Goal: Information Seeking & Learning: Learn about a topic

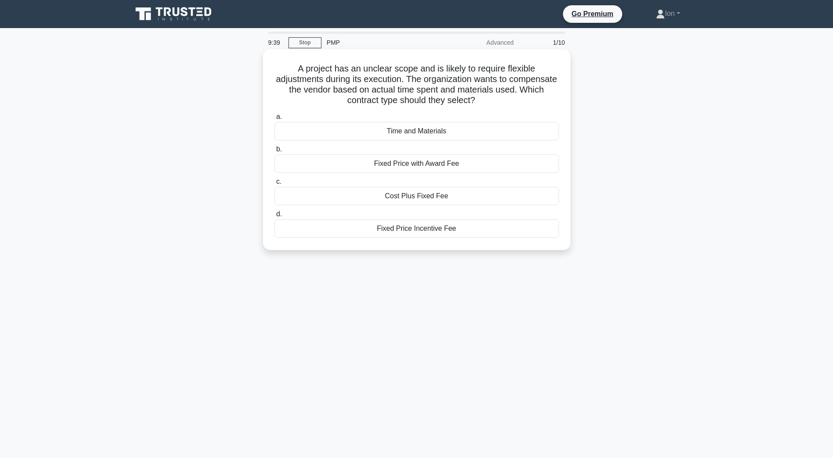
click at [416, 132] on div "Time and Materials" at bounding box center [416, 131] width 284 height 18
click at [274, 120] on input "a. Time and Materials" at bounding box center [274, 117] width 0 height 6
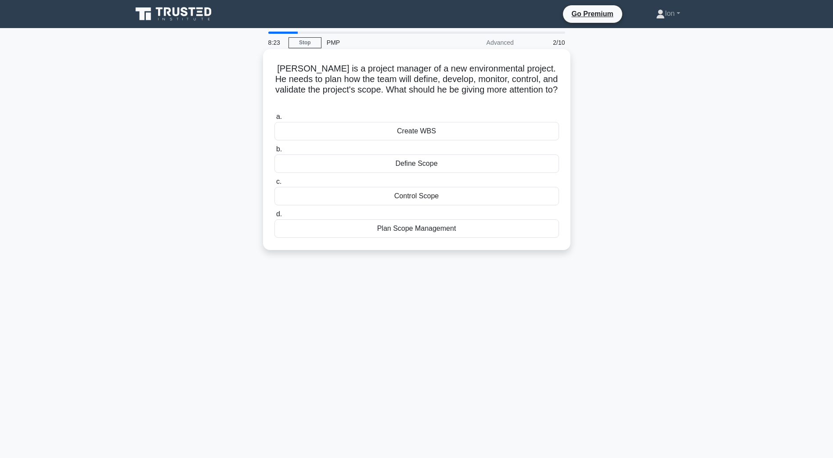
click at [405, 219] on div "Plan Scope Management" at bounding box center [416, 228] width 284 height 18
click at [274, 217] on input "d. Plan Scope Management" at bounding box center [274, 215] width 0 height 6
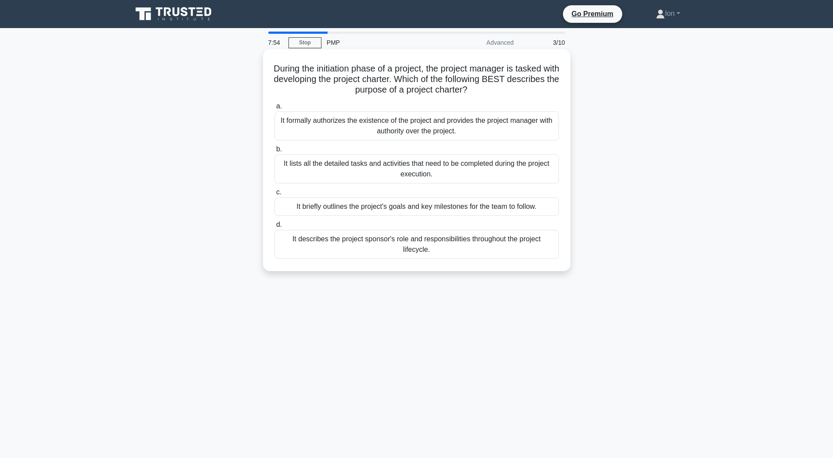
click at [419, 120] on div "It formally authorizes the existence of the project and provides the project ma…" at bounding box center [416, 125] width 284 height 29
click at [274, 109] on input "a. It formally authorizes the existence of the project and provides the project…" at bounding box center [274, 107] width 0 height 6
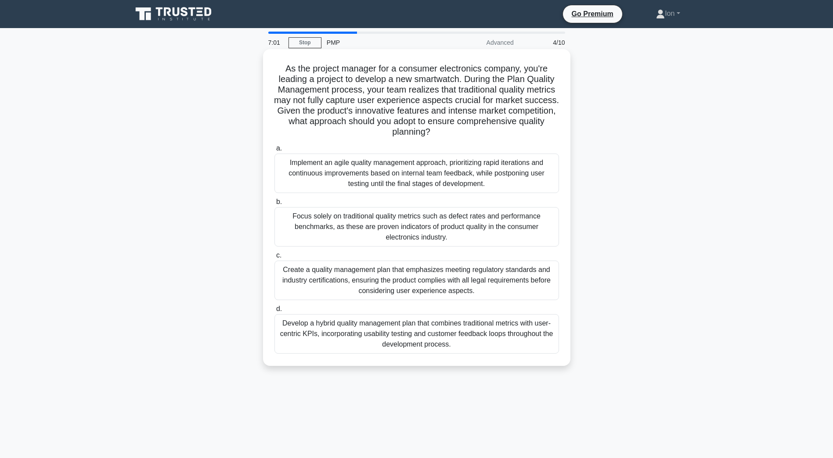
click at [359, 165] on div "Implement an agile quality management approach, prioritizing rapid iterations a…" at bounding box center [416, 173] width 284 height 39
click at [274, 151] on input "a. Implement an agile quality management approach, prioritizing rapid iteration…" at bounding box center [274, 149] width 0 height 6
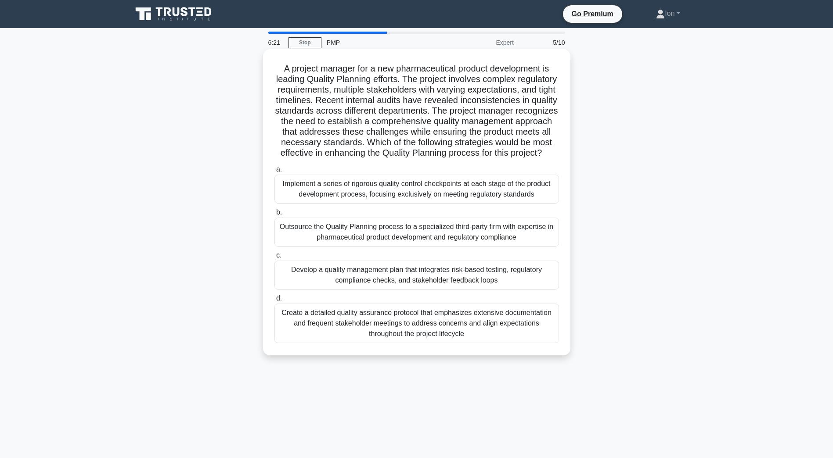
click at [417, 290] on div "Develop a quality management plan that integrates risk-based testing, regulator…" at bounding box center [416, 275] width 284 height 29
click at [274, 258] on input "c. Develop a quality management plan that integrates risk-based testing, regula…" at bounding box center [274, 256] width 0 height 6
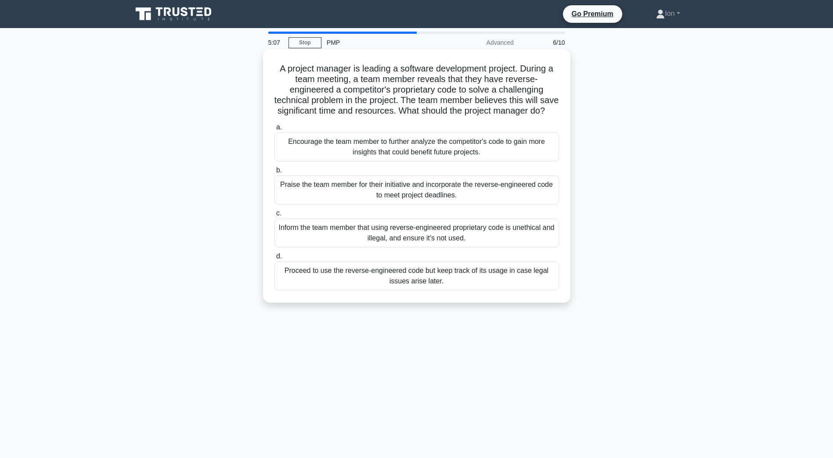
click at [420, 248] on div "Inform the team member that using reverse-engineered proprietary code is unethi…" at bounding box center [416, 233] width 284 height 29
click at [274, 216] on input "c. Inform the team member that using reverse-engineered proprietary code is une…" at bounding box center [274, 214] width 0 height 6
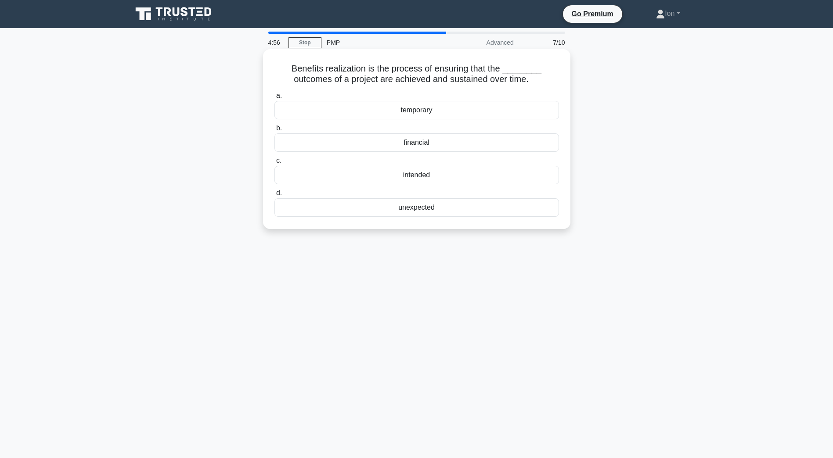
click at [428, 174] on div "intended" at bounding box center [416, 175] width 284 height 18
click at [274, 164] on input "c. intended" at bounding box center [274, 161] width 0 height 6
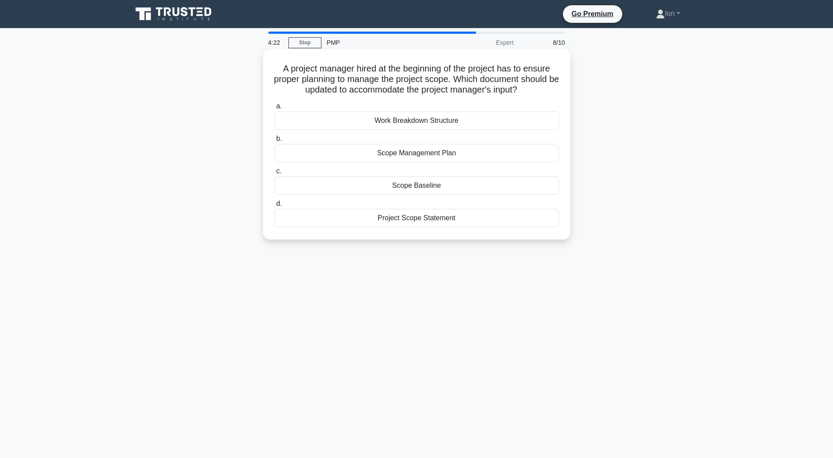
click at [413, 155] on div "Scope Management Plan" at bounding box center [416, 153] width 284 height 18
click at [274, 142] on input "b. Scope Management Plan" at bounding box center [274, 139] width 0 height 6
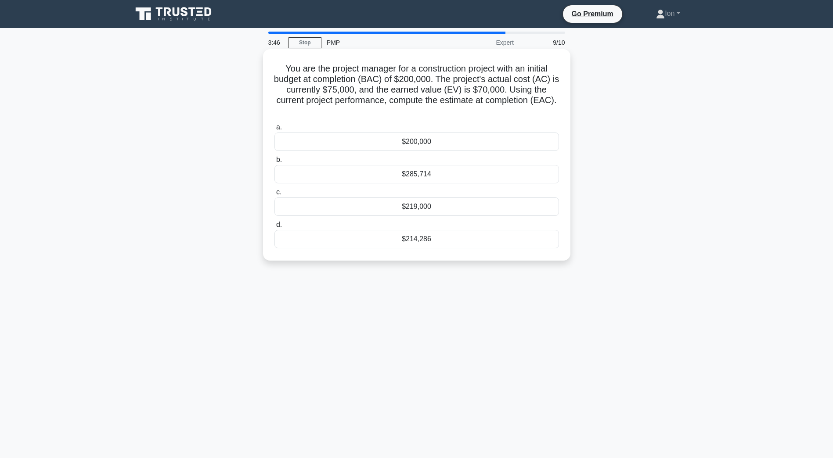
click at [430, 239] on div "$214,286" at bounding box center [416, 239] width 284 height 18
click at [274, 228] on input "d. $214,286" at bounding box center [274, 225] width 0 height 6
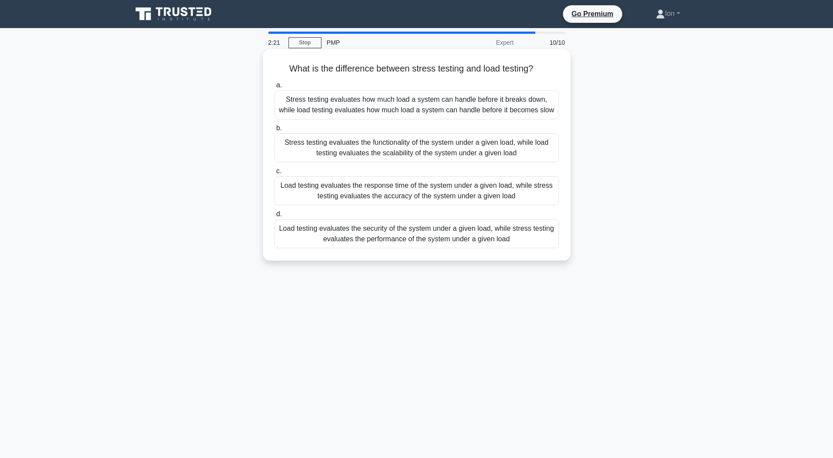
click at [342, 102] on div "Stress testing evaluates how much load a system can handle before it breaks dow…" at bounding box center [416, 104] width 284 height 29
click at [274, 88] on input "a. Stress testing evaluates how much load a system can handle before it breaks …" at bounding box center [274, 86] width 0 height 6
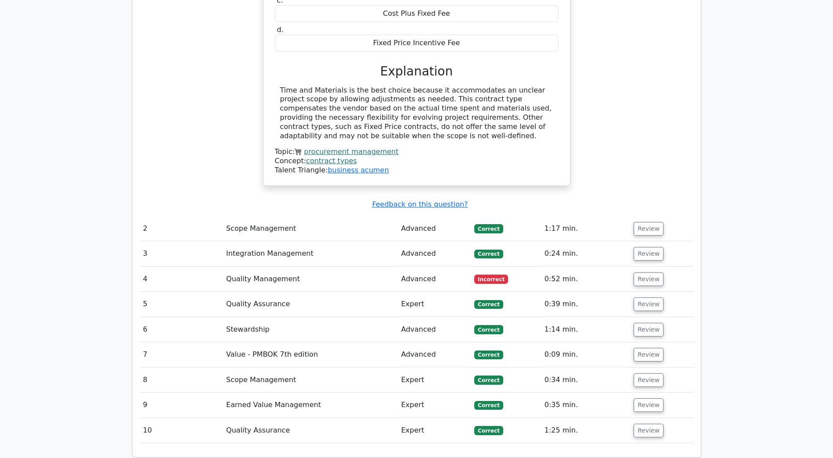
scroll to position [1009, 0]
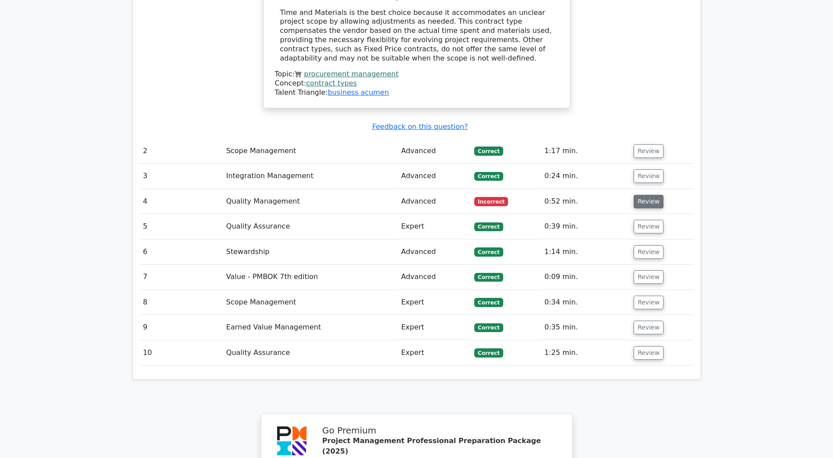
click at [643, 195] on button "Review" at bounding box center [648, 202] width 30 height 14
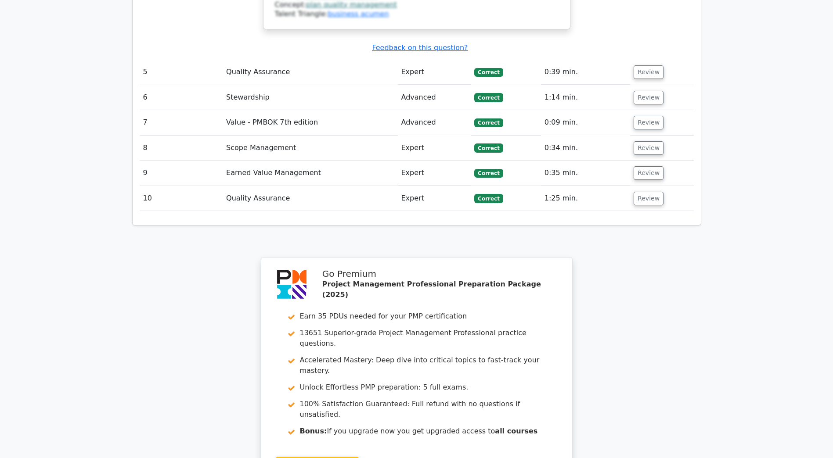
scroll to position [1931, 0]
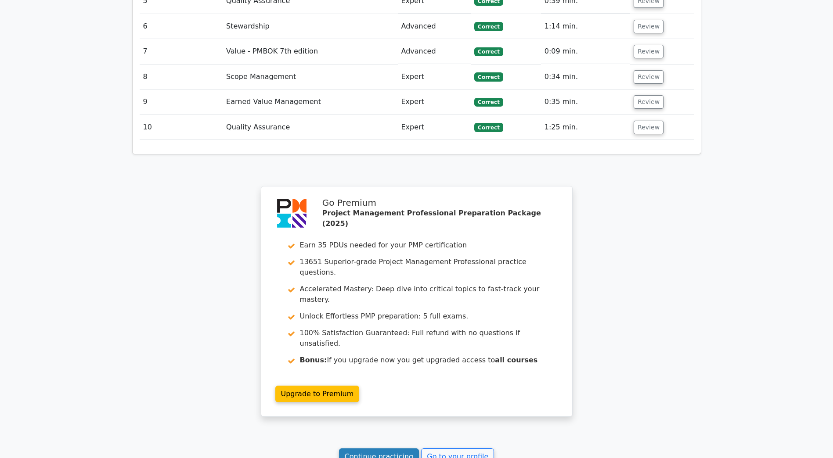
drag, startPoint x: 390, startPoint y: 365, endPoint x: 397, endPoint y: 365, distance: 6.6
click at [390, 449] on link "Continue practicing" at bounding box center [379, 457] width 80 height 17
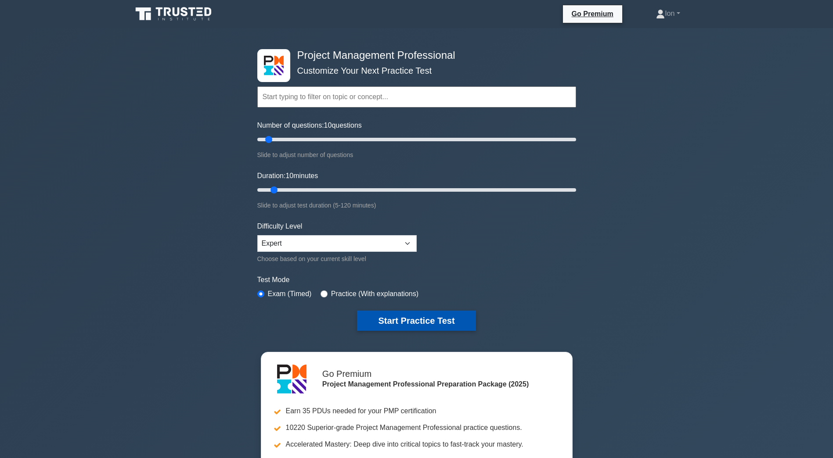
click at [449, 319] on button "Start Practice Test" at bounding box center [416, 321] width 118 height 20
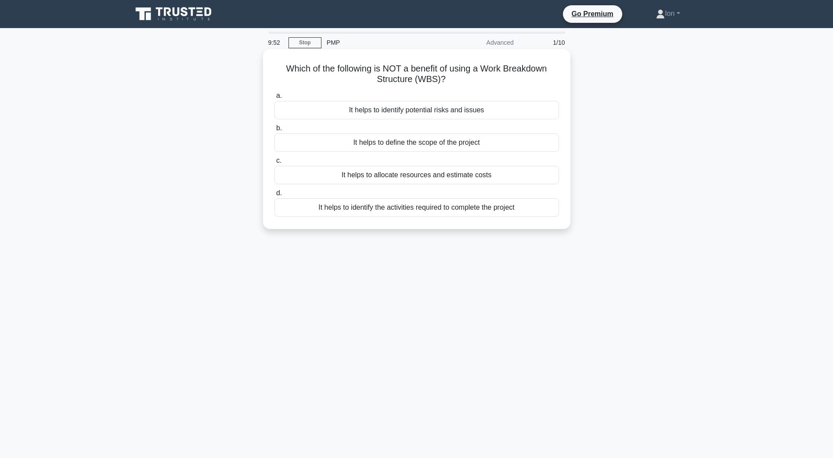
click at [440, 111] on div "It helps to identify potential risks and issues" at bounding box center [416, 110] width 284 height 18
click at [274, 99] on input "a. It helps to identify potential risks and issues" at bounding box center [274, 96] width 0 height 6
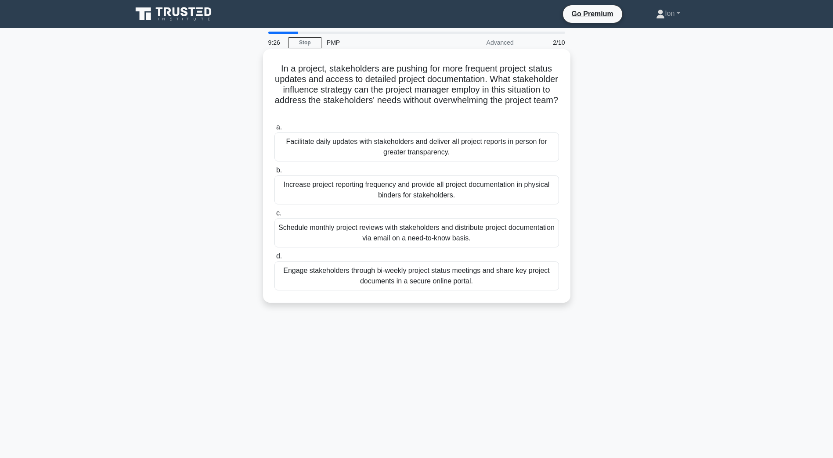
click at [450, 276] on div "Engage stakeholders through bi-weekly project status meetings and share key pro…" at bounding box center [416, 276] width 284 height 29
click at [274, 259] on input "d. Engage stakeholders through bi-weekly project status meetings and share key …" at bounding box center [274, 257] width 0 height 6
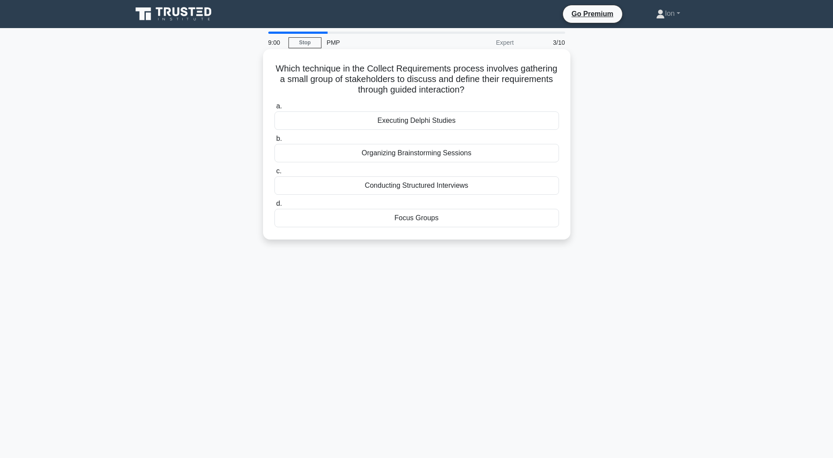
click at [426, 220] on div "Focus Groups" at bounding box center [416, 218] width 284 height 18
click at [274, 207] on input "d. Focus Groups" at bounding box center [274, 204] width 0 height 6
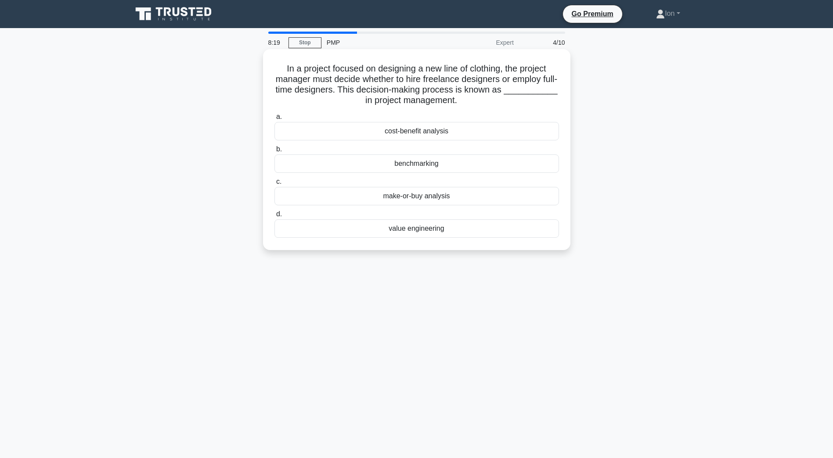
click at [447, 134] on div "cost-benefit analysis" at bounding box center [416, 131] width 284 height 18
click at [274, 120] on input "a. cost-benefit analysis" at bounding box center [274, 117] width 0 height 6
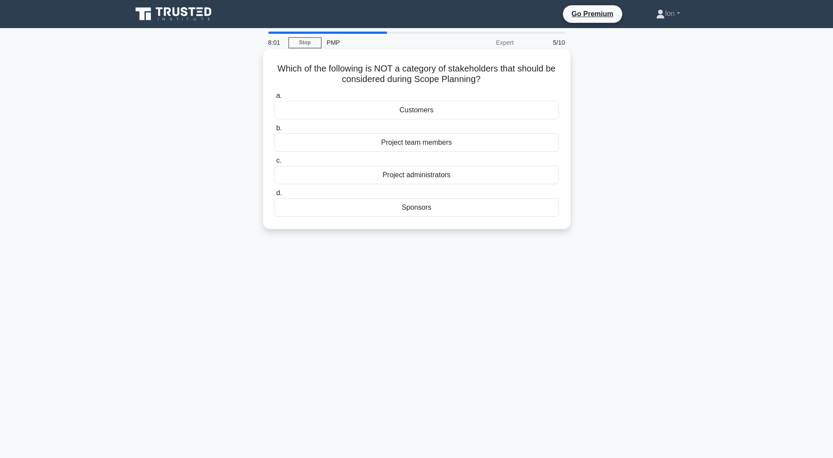
click at [429, 140] on div "Project team members" at bounding box center [416, 142] width 284 height 18
click at [274, 131] on input "b. Project team members" at bounding box center [274, 129] width 0 height 6
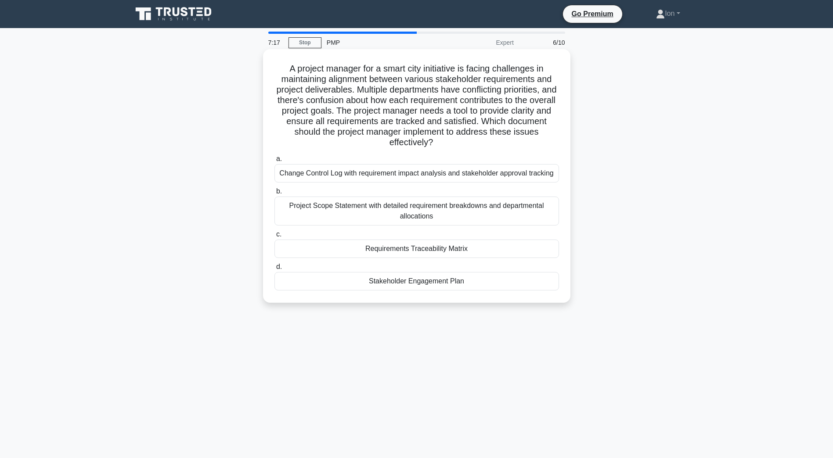
click at [435, 211] on div "Project Scope Statement with detailed requirement breakdowns and departmental a…" at bounding box center [416, 211] width 284 height 29
click at [274, 194] on input "b. Project Scope Statement with detailed requirement breakdowns and departmenta…" at bounding box center [274, 192] width 0 height 6
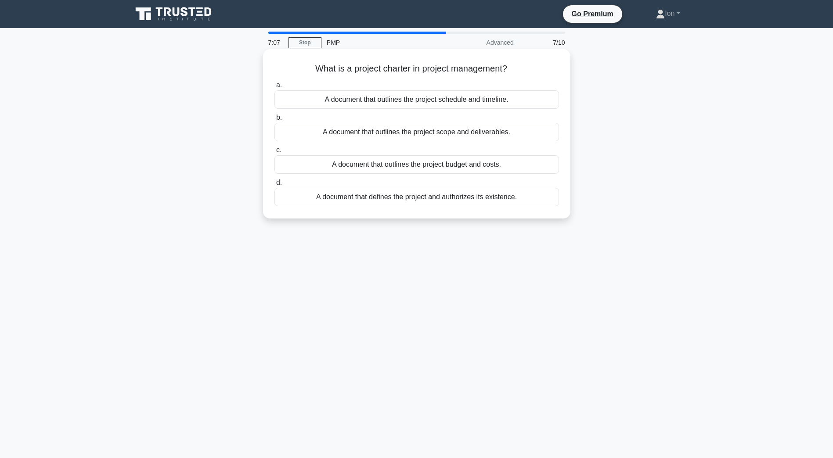
click at [403, 198] on div "A document that defines the project and authorizes its existence." at bounding box center [416, 197] width 284 height 18
click at [274, 186] on input "d. A document that defines the project and authorizes its existence." at bounding box center [274, 183] width 0 height 6
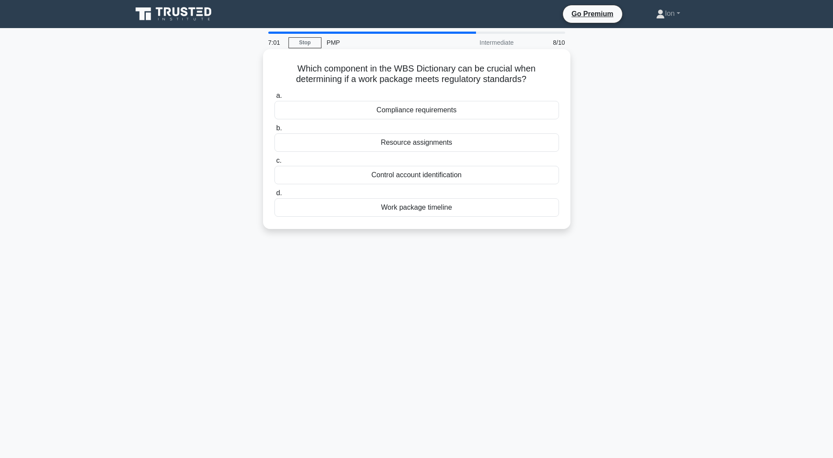
click at [396, 115] on div "Compliance requirements" at bounding box center [416, 110] width 284 height 18
click at [274, 99] on input "a. Compliance requirements" at bounding box center [274, 96] width 0 height 6
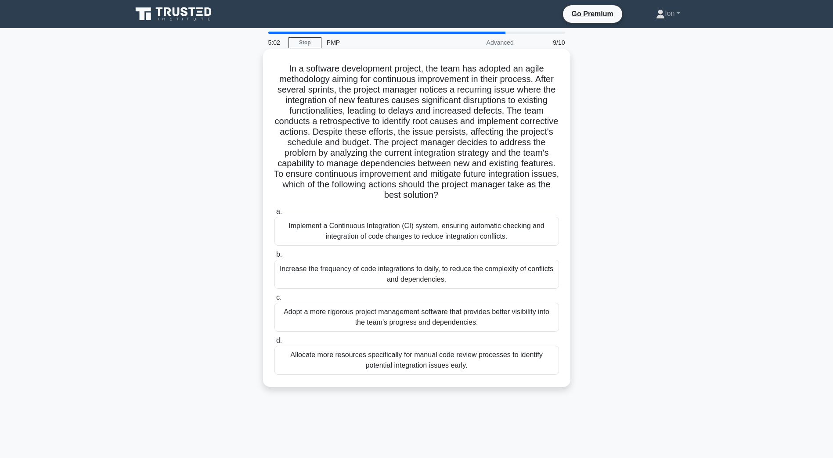
click at [421, 237] on div "Implement a Continuous Integration (CI) system, ensuring automatic checking and…" at bounding box center [416, 231] width 284 height 29
click at [274, 215] on input "a. Implement a Continuous Integration (CI) system, ensuring automatic checking …" at bounding box center [274, 212] width 0 height 6
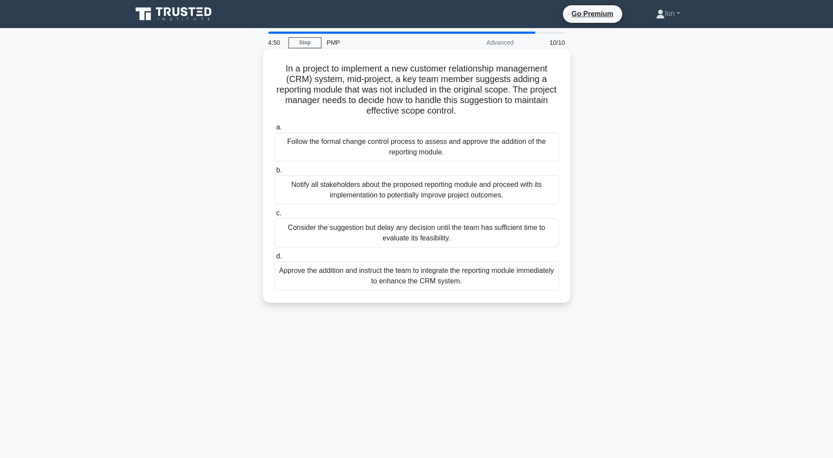
click at [422, 149] on div "Follow the formal change control process to assess and approve the addition of …" at bounding box center [416, 147] width 284 height 29
click at [274, 130] on input "a. Follow the formal change control process to assess and approve the addition …" at bounding box center [274, 128] width 0 height 6
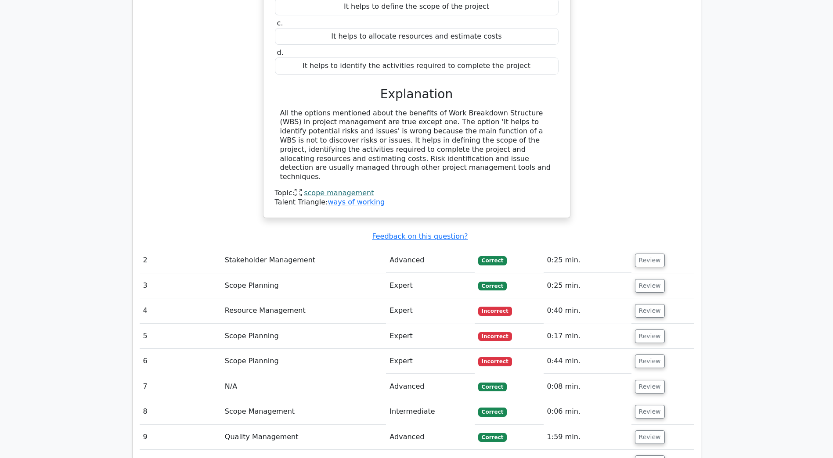
scroll to position [878, 0]
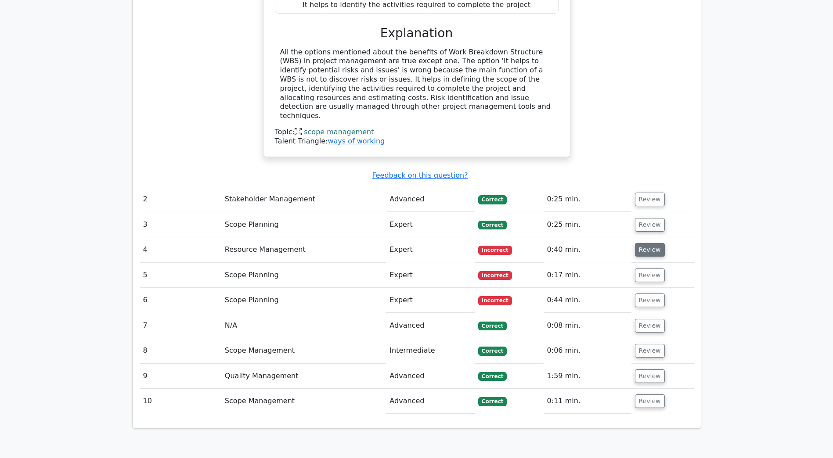
click at [645, 243] on button "Review" at bounding box center [650, 250] width 30 height 14
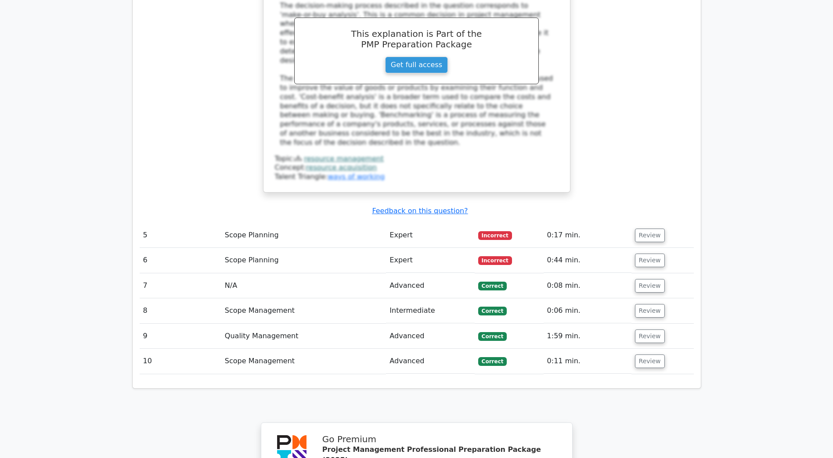
scroll to position [1404, 0]
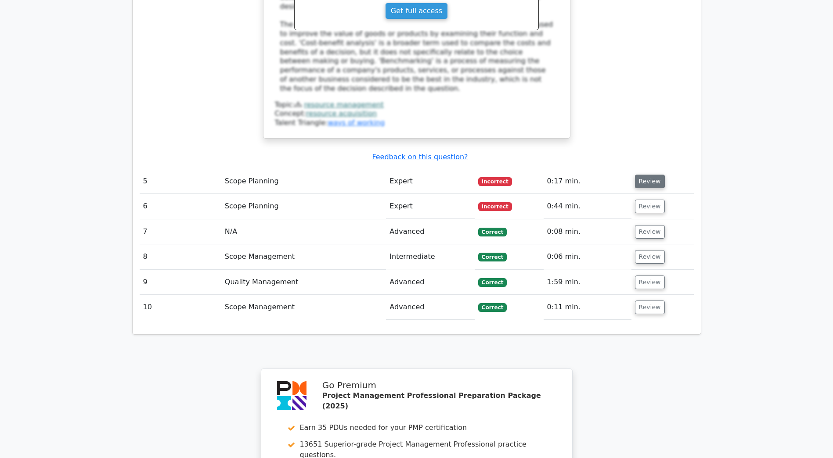
click at [635, 175] on button "Review" at bounding box center [650, 182] width 30 height 14
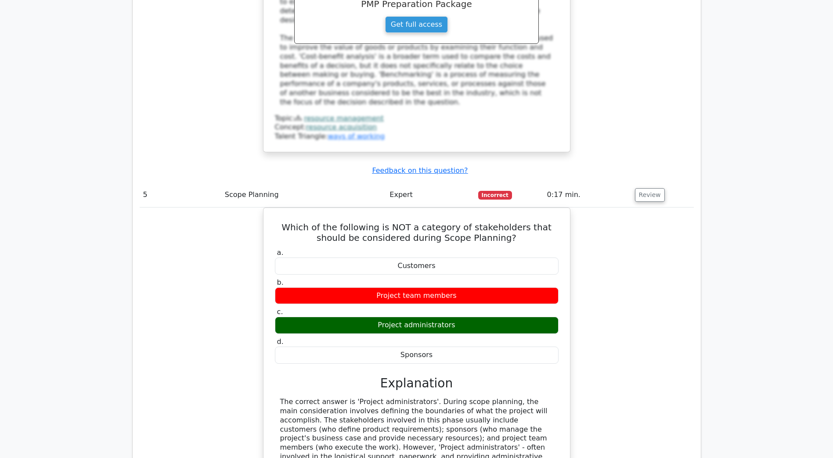
scroll to position [1580, 0]
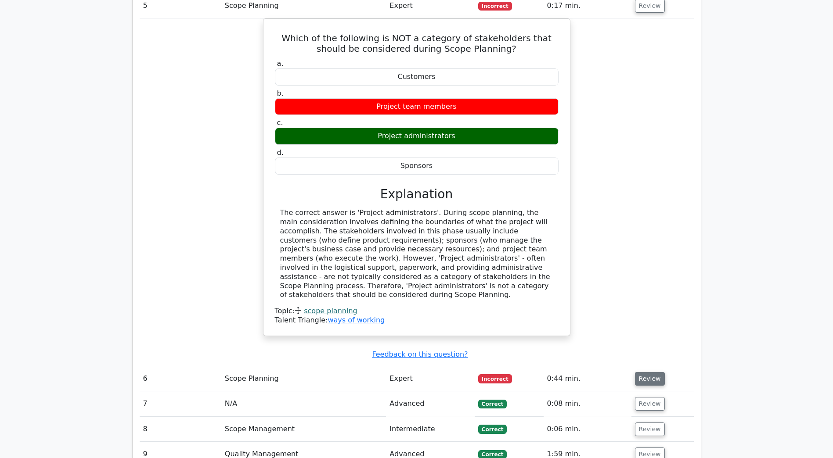
click at [643, 372] on button "Review" at bounding box center [650, 379] width 30 height 14
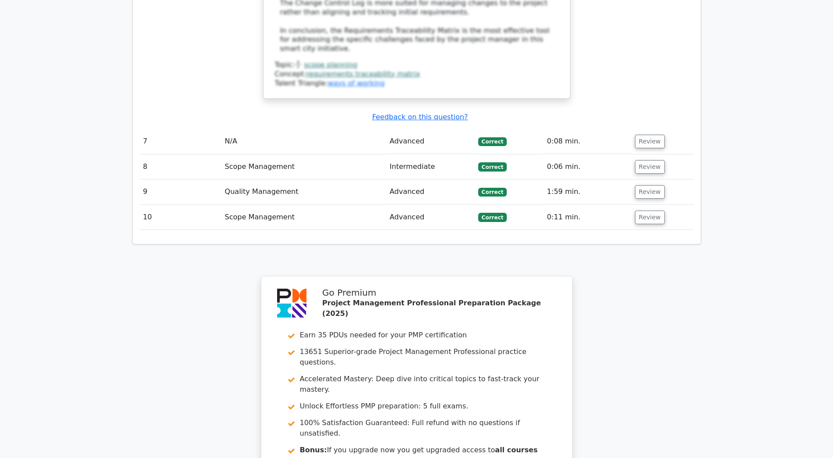
scroll to position [2585, 0]
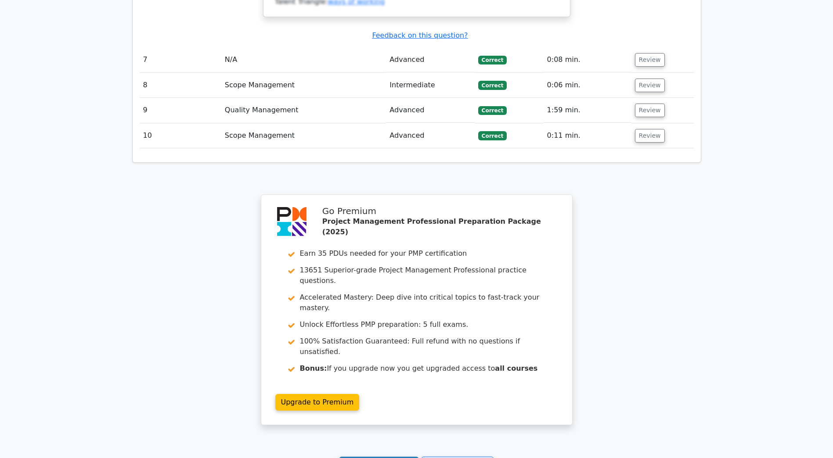
click at [360, 457] on link "Continue practicing" at bounding box center [379, 465] width 80 height 17
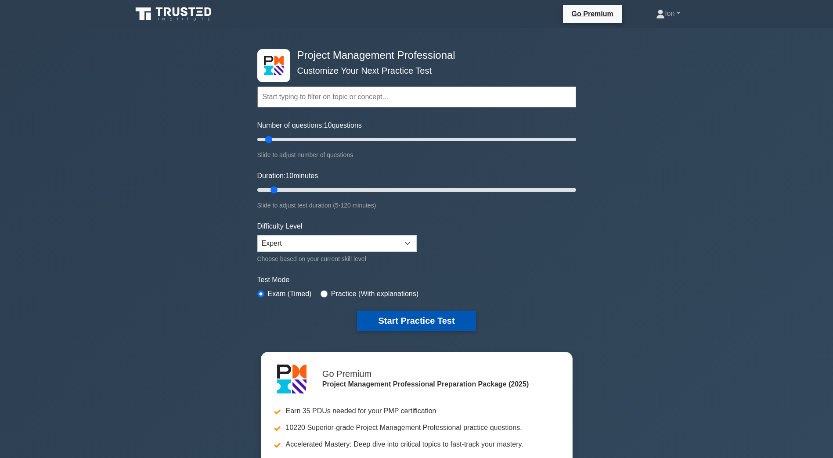
click at [428, 327] on button "Start Practice Test" at bounding box center [416, 321] width 118 height 20
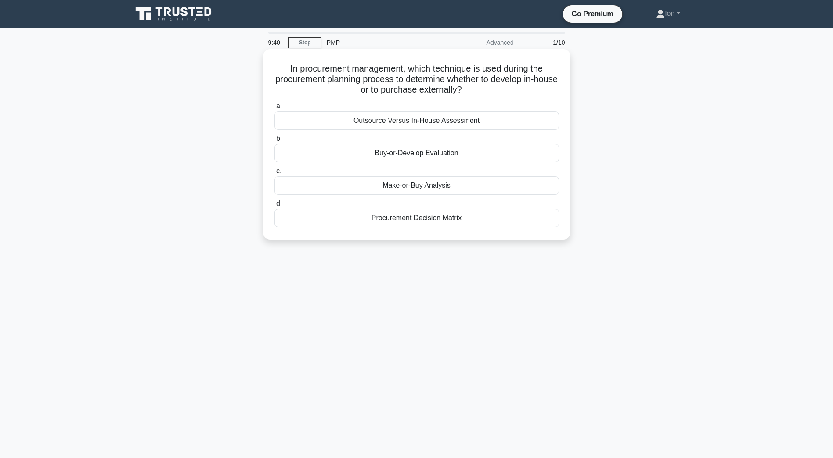
click at [416, 189] on div "Make-or-Buy Analysis" at bounding box center [416, 185] width 284 height 18
click at [274, 174] on input "c. Make-or-Buy Analysis" at bounding box center [274, 172] width 0 height 6
click at [426, 150] on div "Revise the Work Breakdown Structure (WBS)" at bounding box center [416, 153] width 284 height 18
click at [274, 142] on input "b. Revise the Work Breakdown Structure (WBS)" at bounding box center [274, 139] width 0 height 6
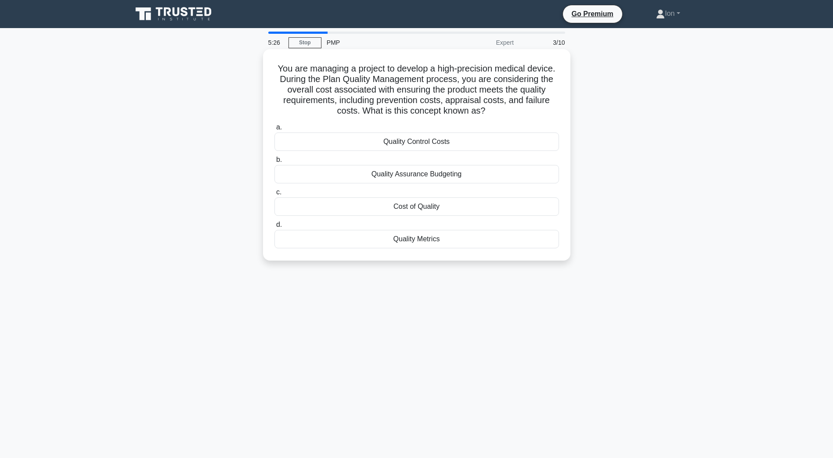
click at [426, 211] on div "Cost of Quality" at bounding box center [416, 206] width 284 height 18
click at [274, 195] on input "c. Cost of Quality" at bounding box center [274, 193] width 0 height 6
